Goal: Navigation & Orientation: Find specific page/section

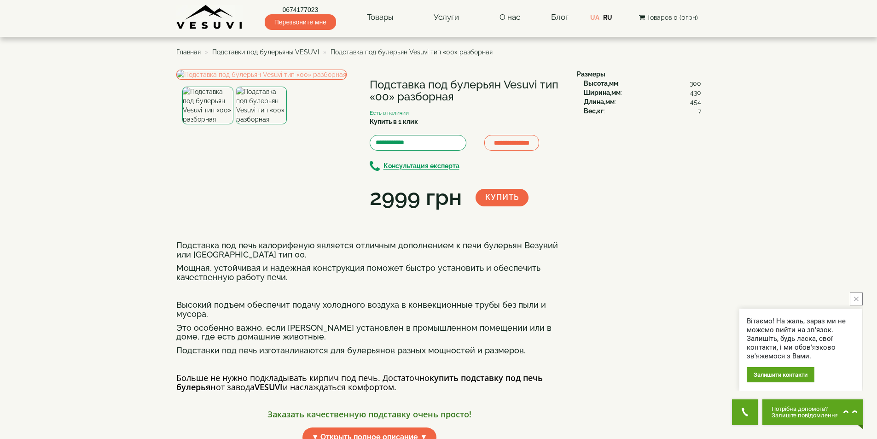
click at [257, 52] on span "Подставки под булерьяны VESUVI" at bounding box center [265, 51] width 107 height 7
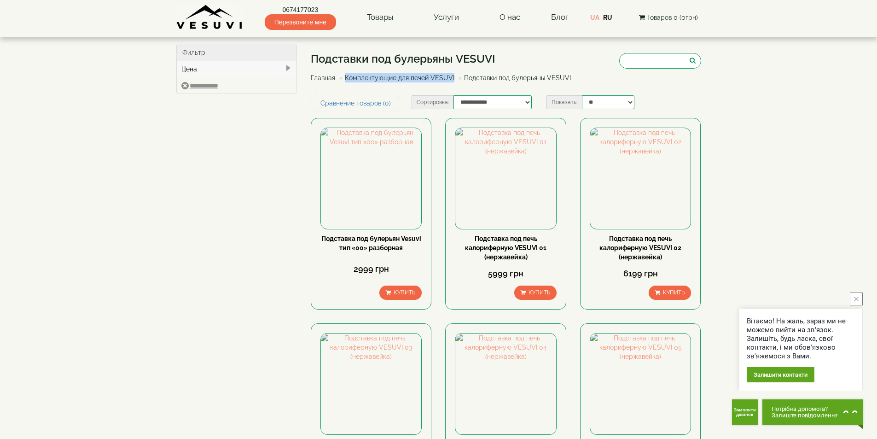
drag, startPoint x: 346, startPoint y: 84, endPoint x: 347, endPoint y: 78, distance: 6.1
click at [347, 78] on ul "Главная Комплектующие для печей VESUVI Подставки под булерьяны VESUVI" at bounding box center [444, 78] width 267 height 17
copy link "Комплектующие для печей VESUVI"
drag, startPoint x: 211, startPoint y: 166, endPoint x: 207, endPoint y: 161, distance: 6.2
